Goal: Transaction & Acquisition: Book appointment/travel/reservation

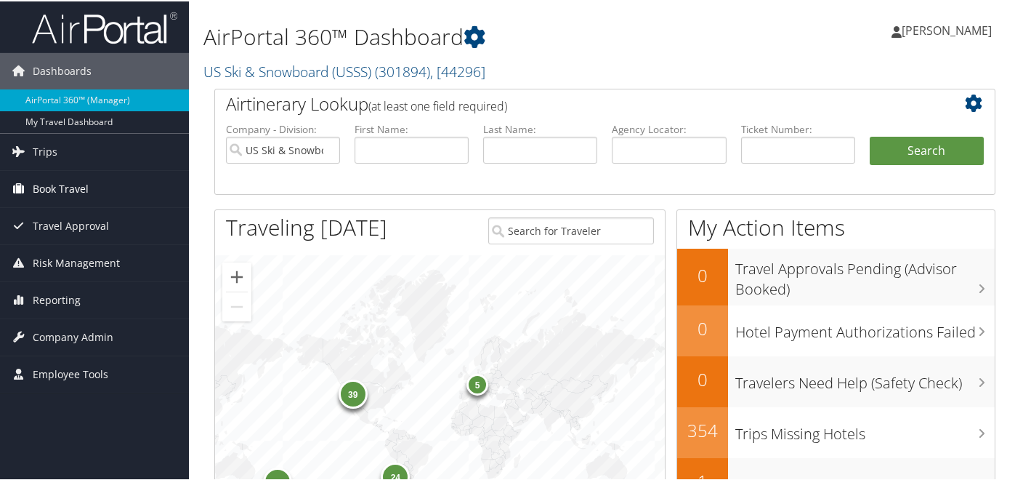
click at [81, 190] on span "Book Travel" at bounding box center [61, 187] width 56 height 36
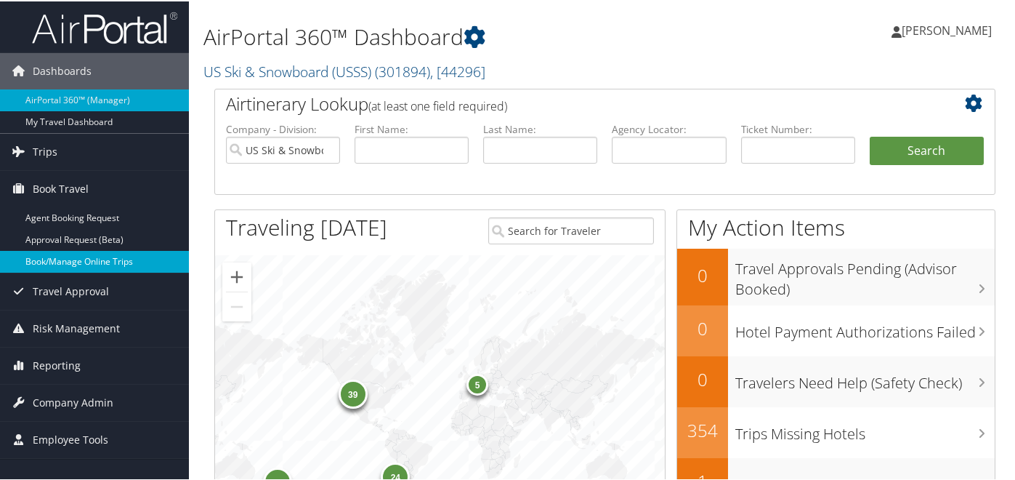
click at [62, 264] on link "Book/Manage Online Trips" at bounding box center [94, 260] width 189 height 22
